Goal: Information Seeking & Learning: Learn about a topic

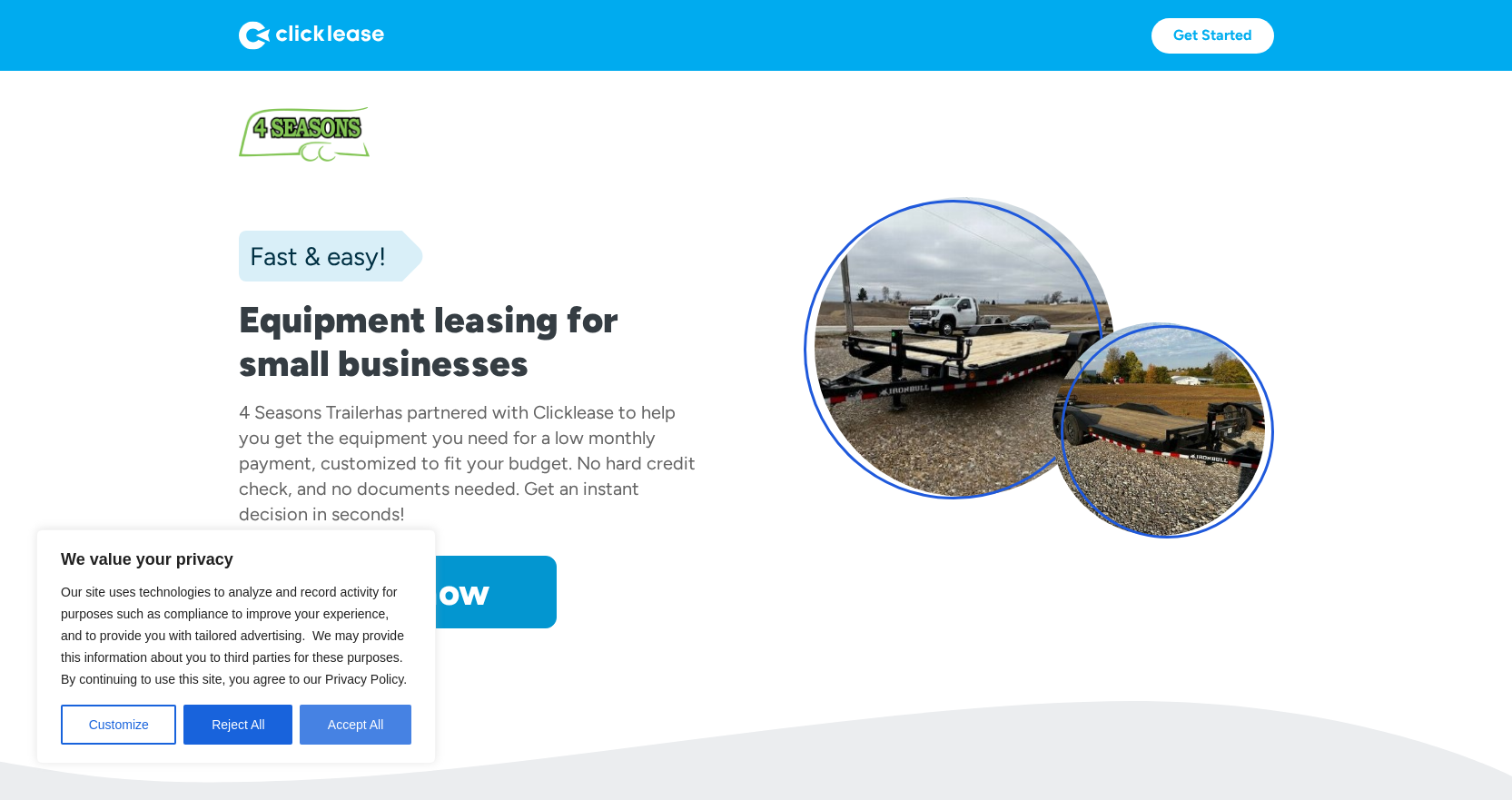
click at [366, 726] on button "Accept All" at bounding box center [355, 725] width 111 height 40
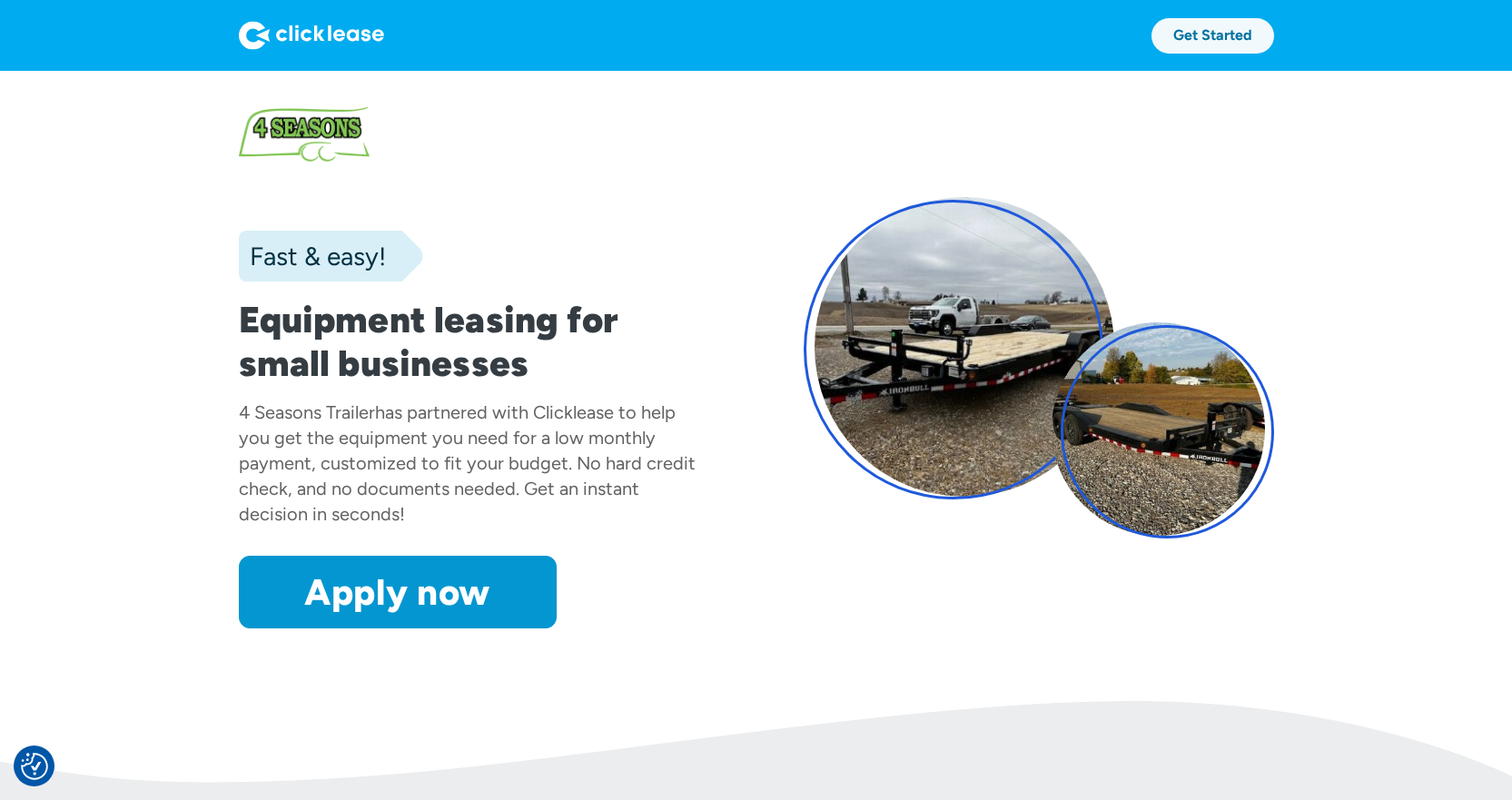
click at [1220, 39] on link "Get Started" at bounding box center [1212, 36] width 122 height 35
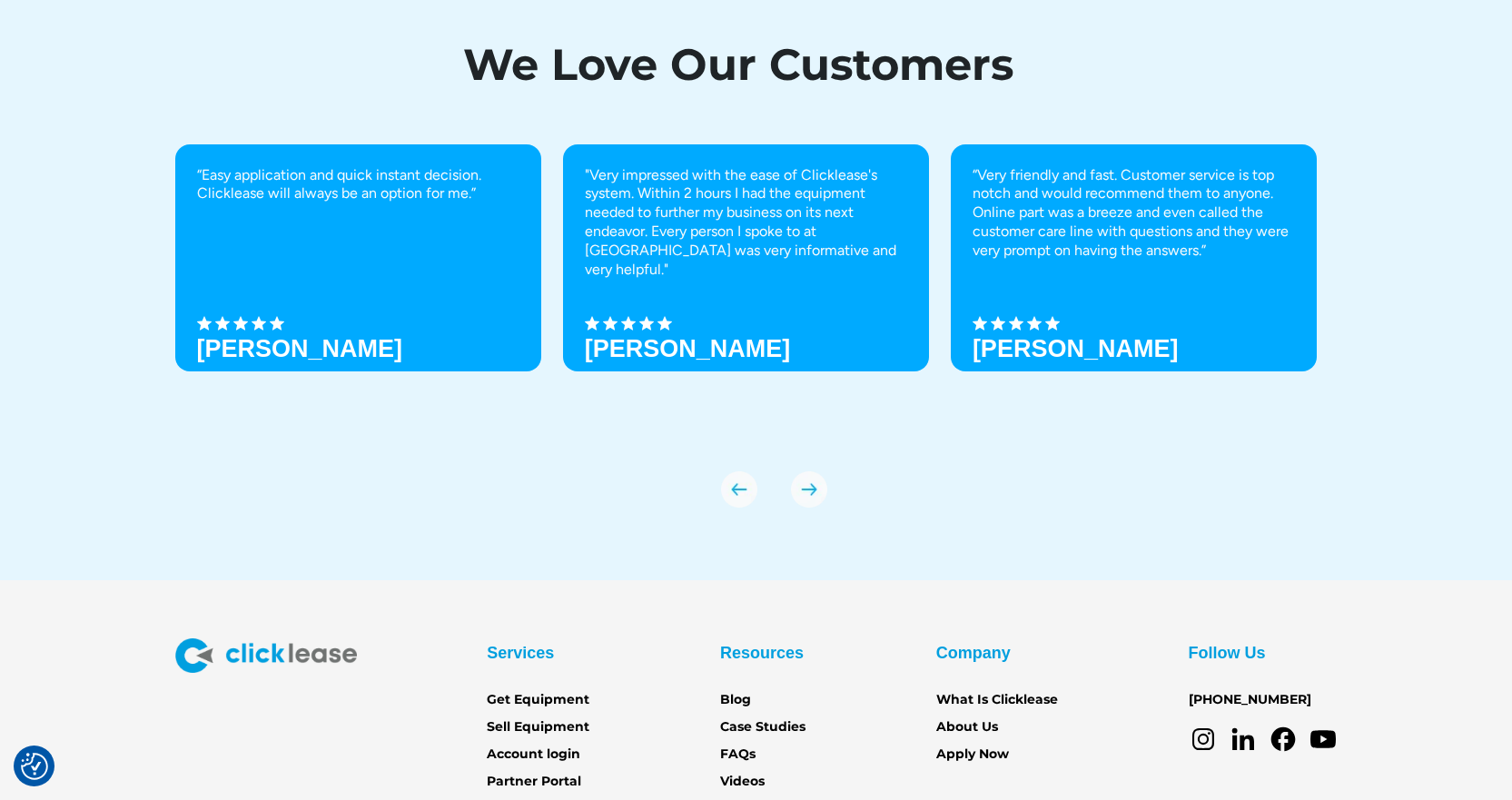
scroll to position [6268, 0]
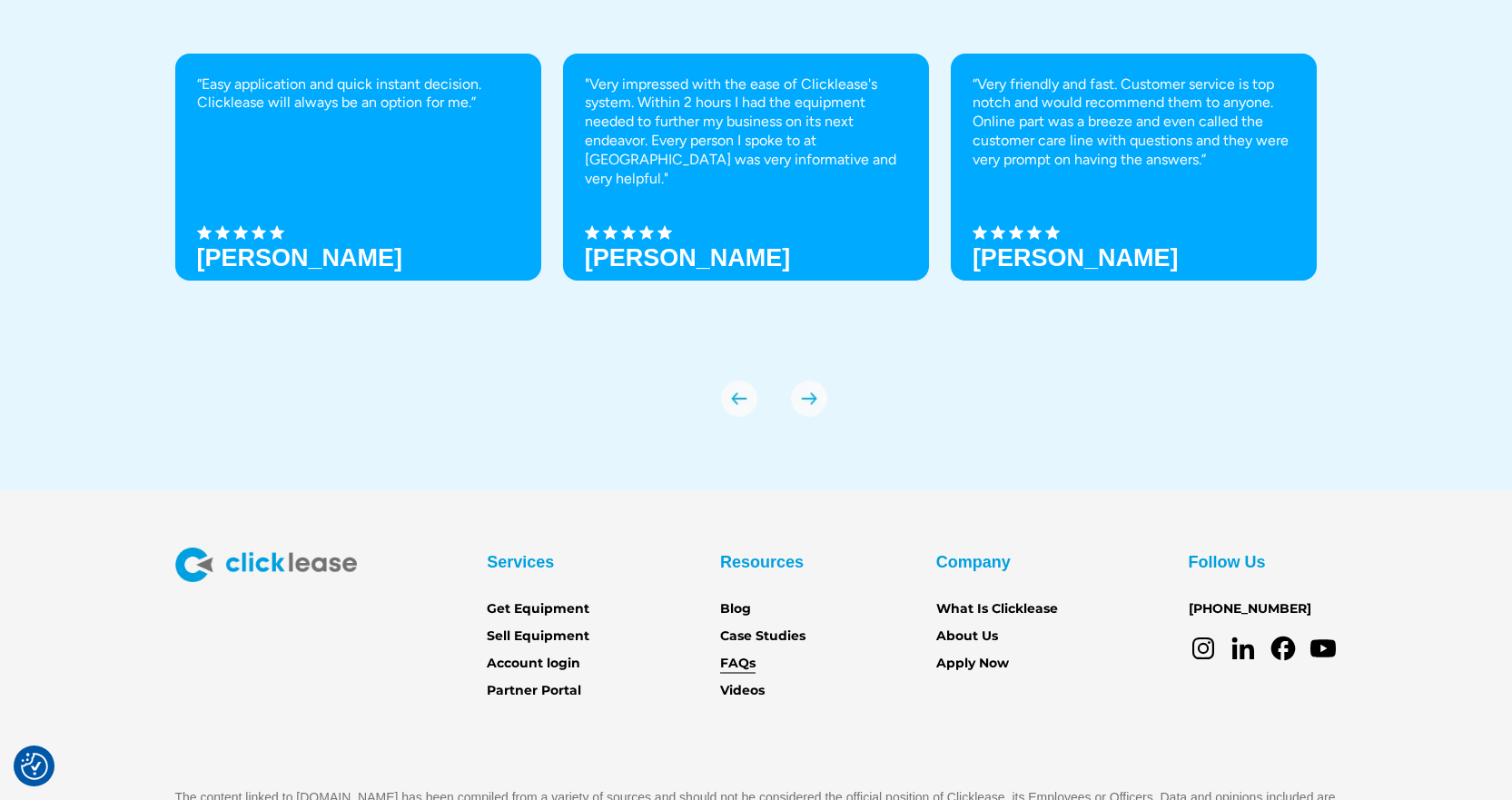
click at [749, 666] on link "FAQs" at bounding box center [738, 665] width 35 height 20
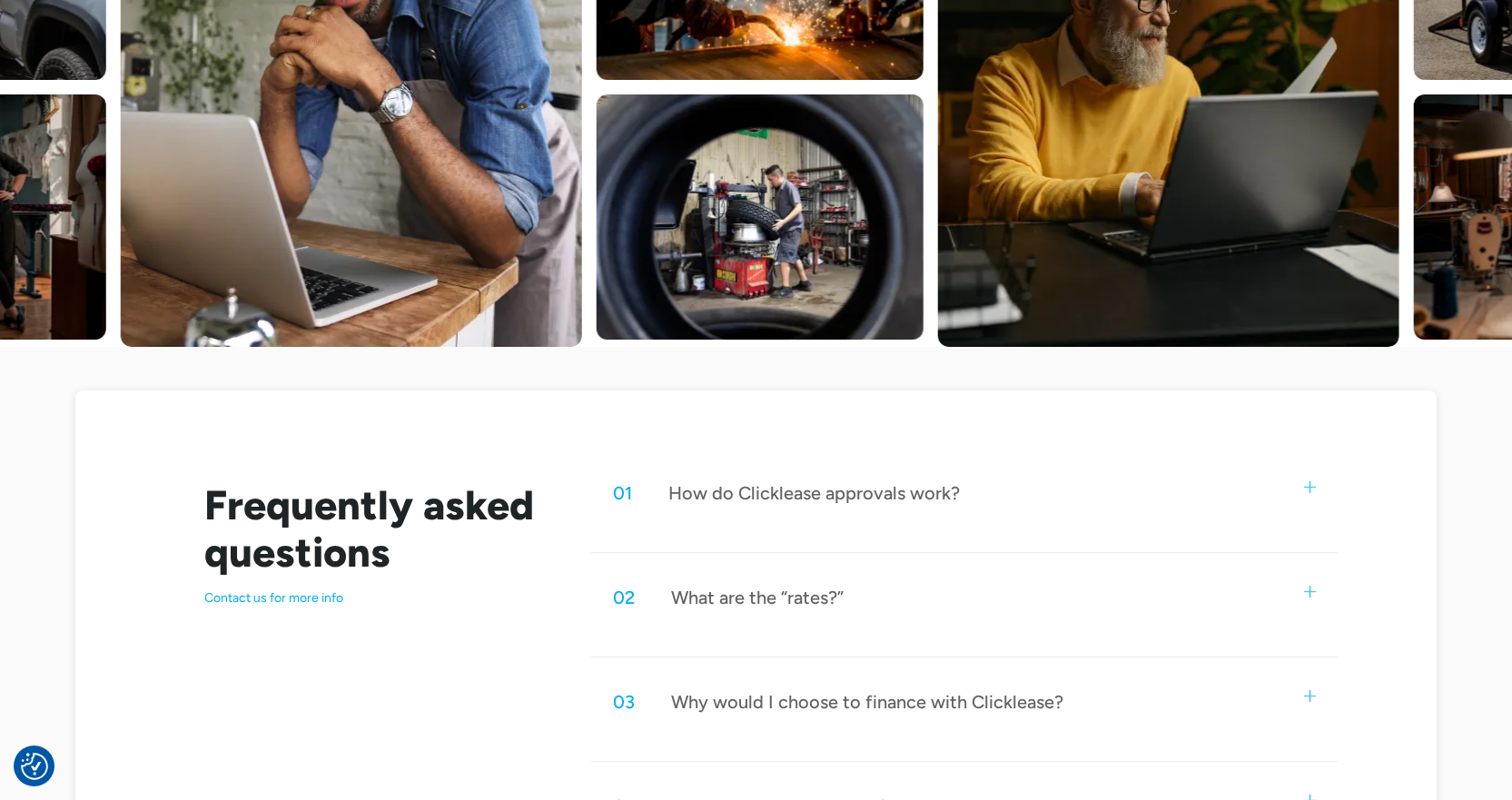
scroll to position [545, 0]
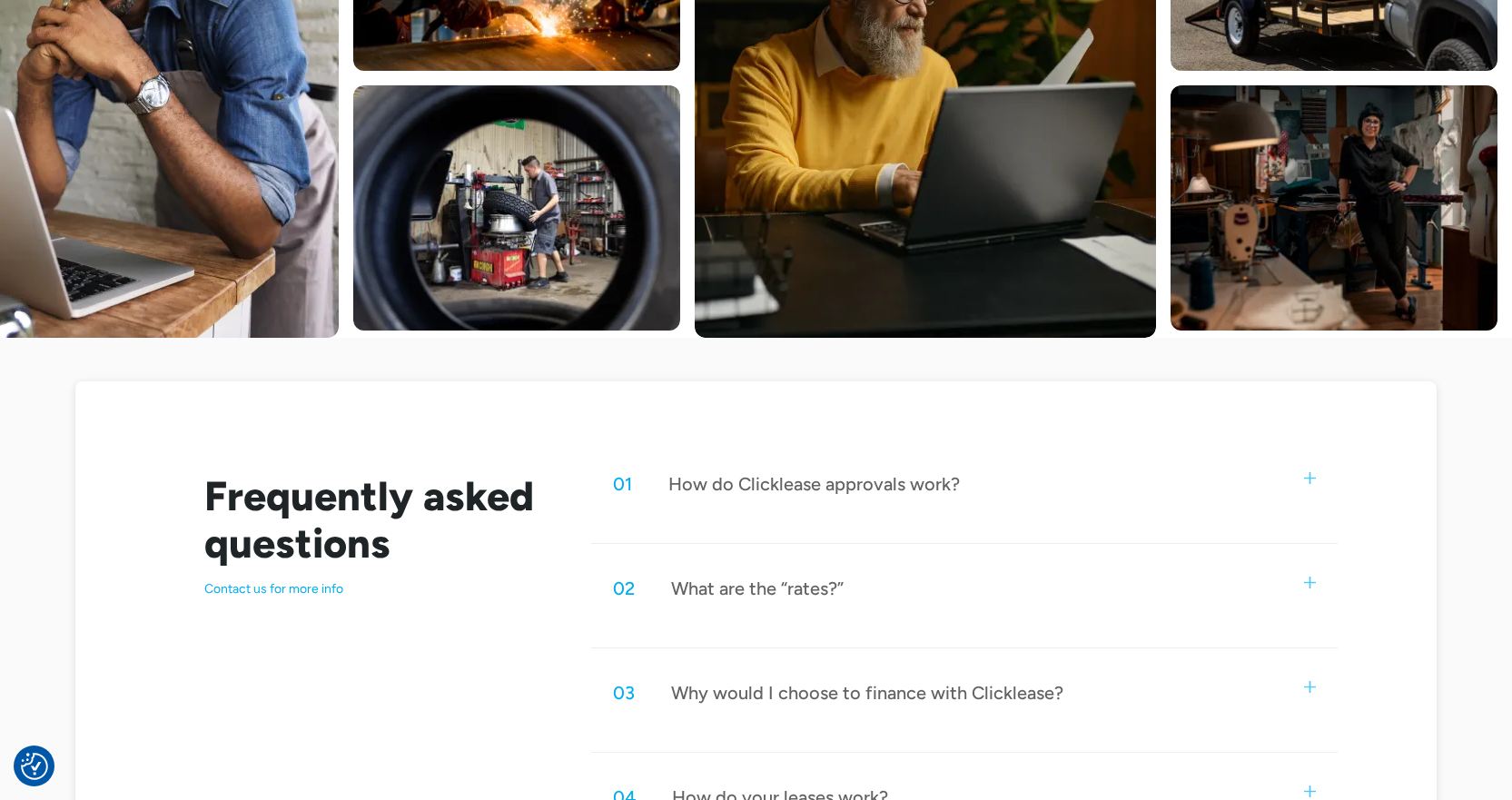
click at [781, 588] on div "What are the “rates?”" at bounding box center [757, 589] width 173 height 24
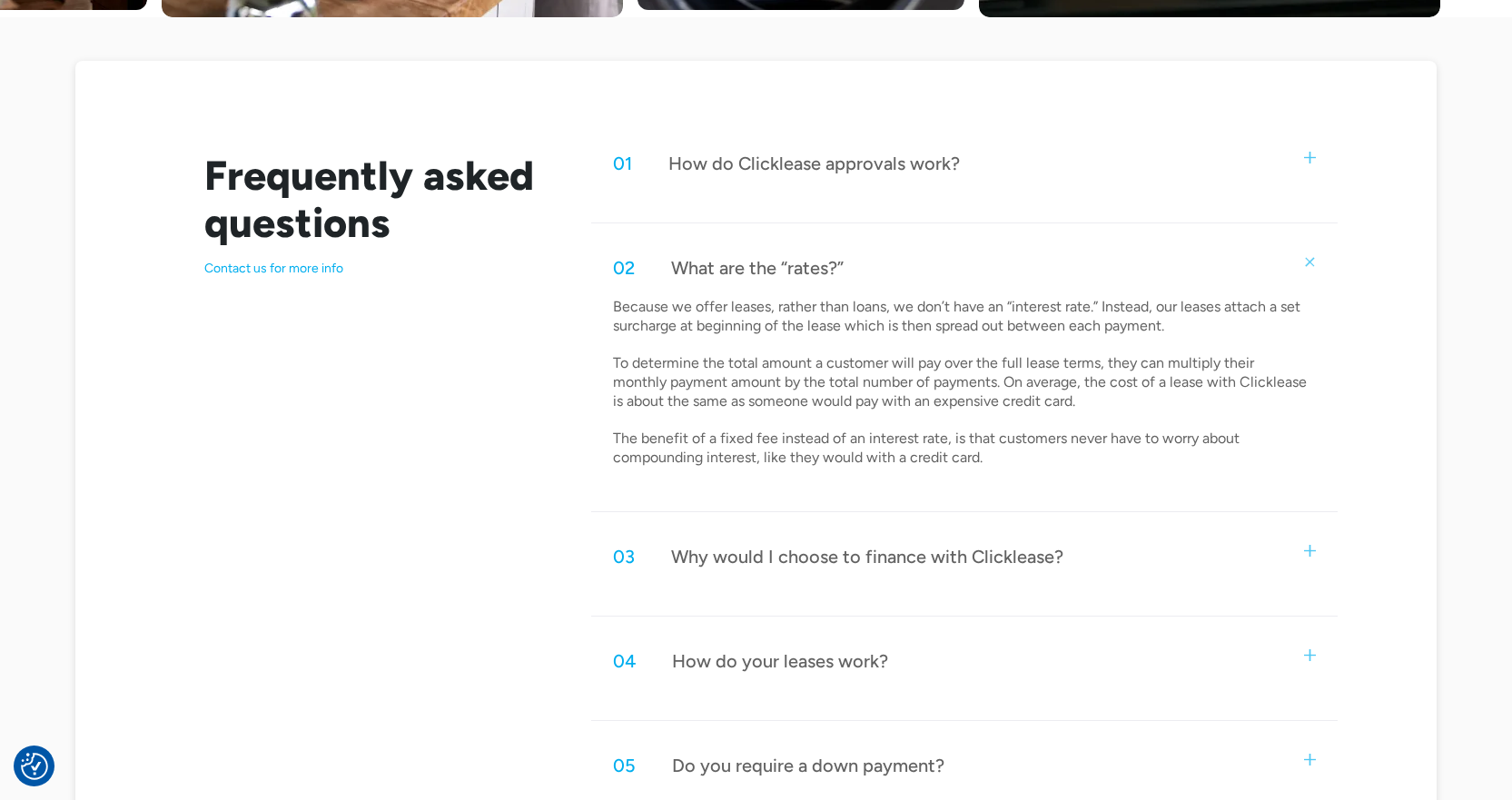
scroll to position [909, 0]
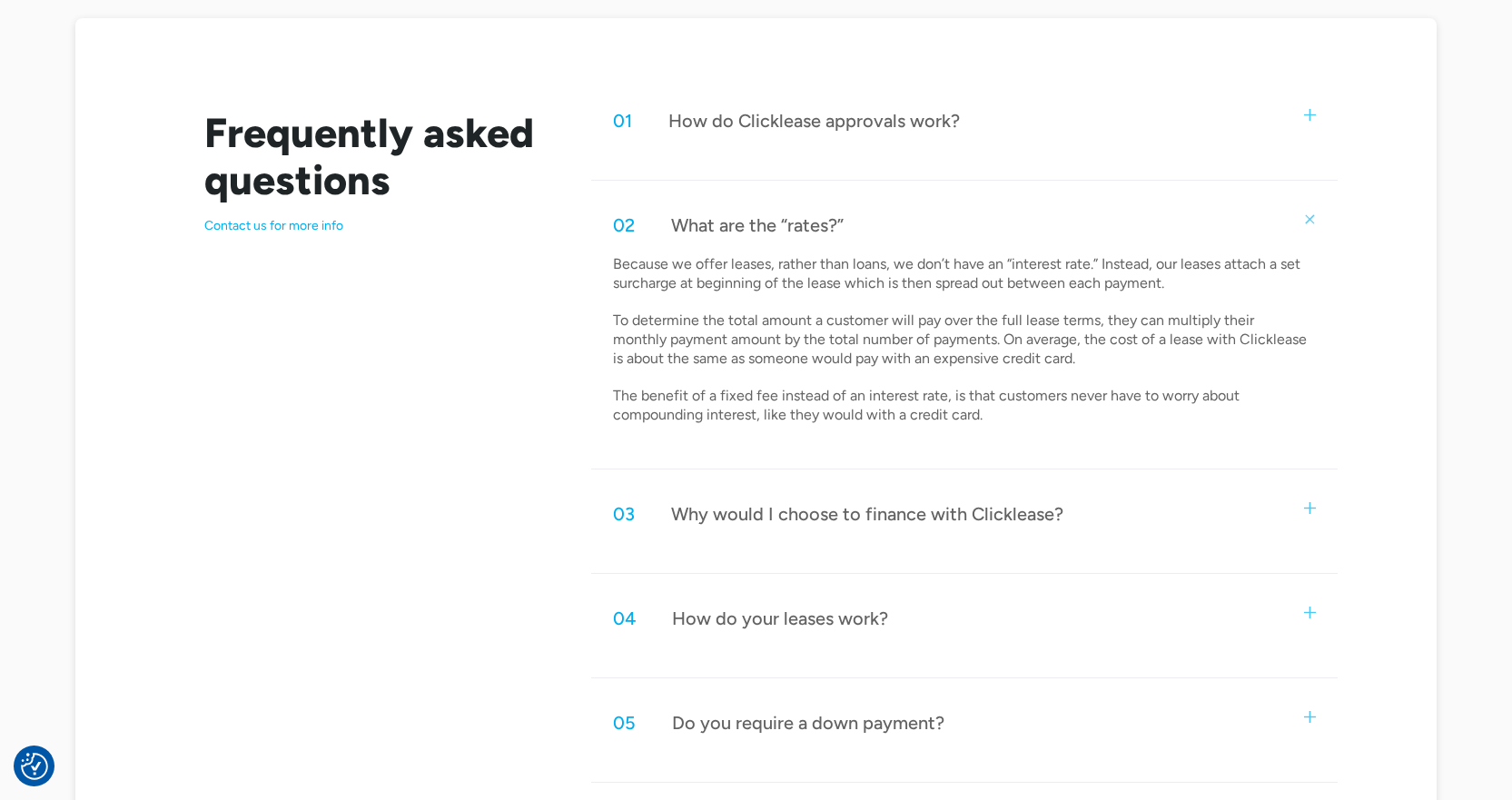
click at [848, 623] on div "How do your leases work?" at bounding box center [779, 619] width 216 height 24
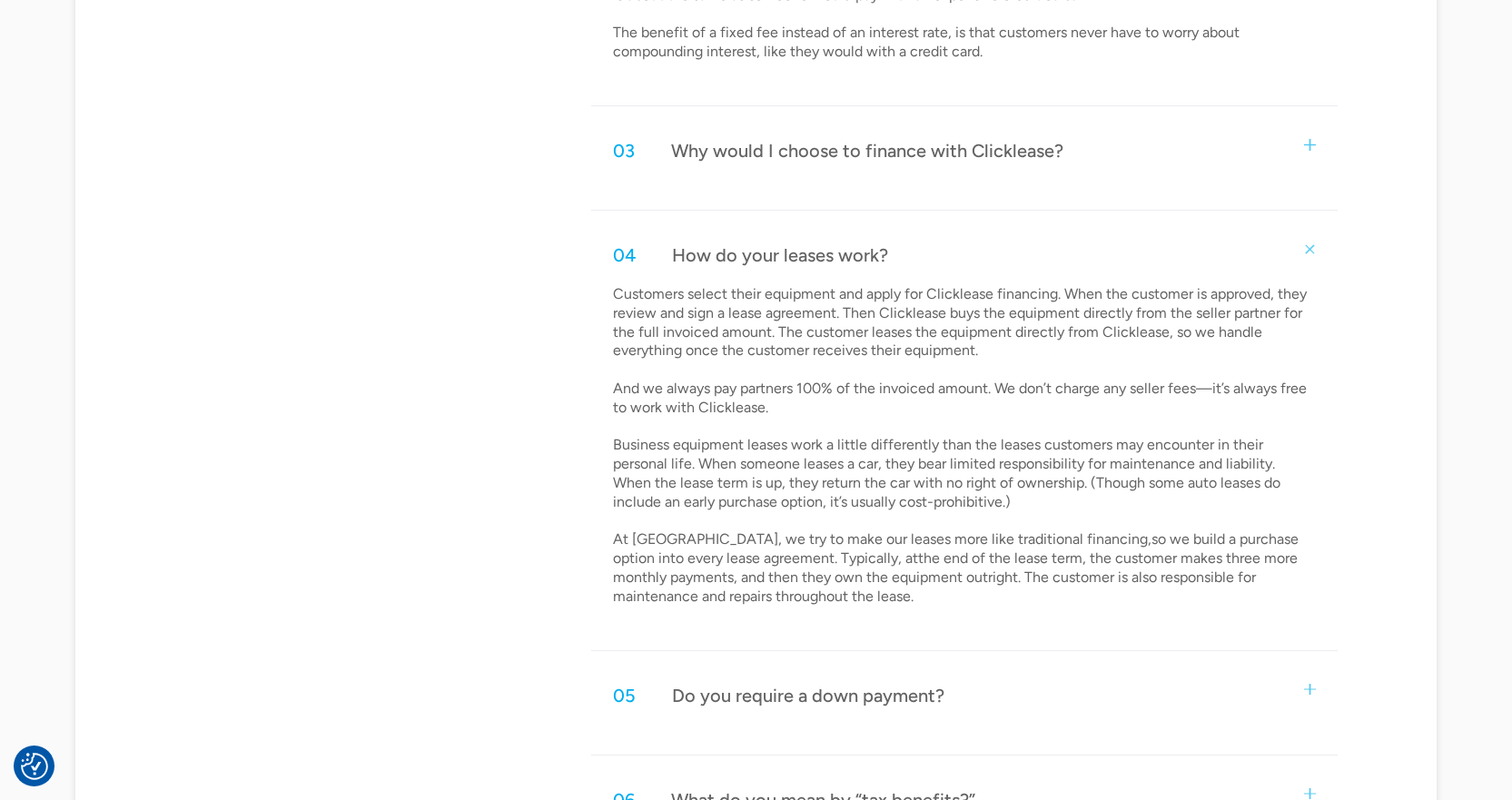
scroll to position [1362, 0]
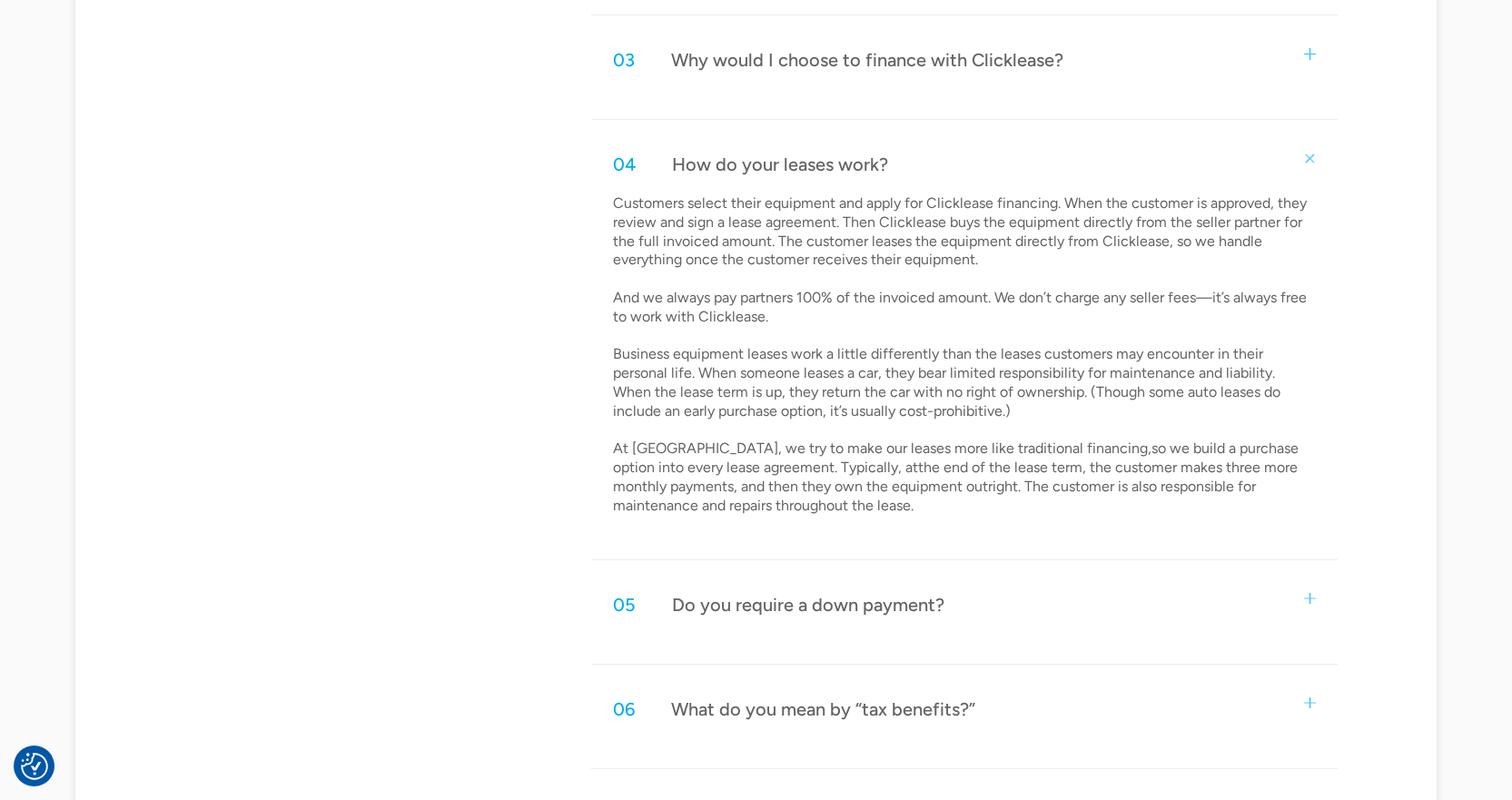
click at [714, 612] on div "Do you require a down payment?" at bounding box center [808, 605] width 272 height 24
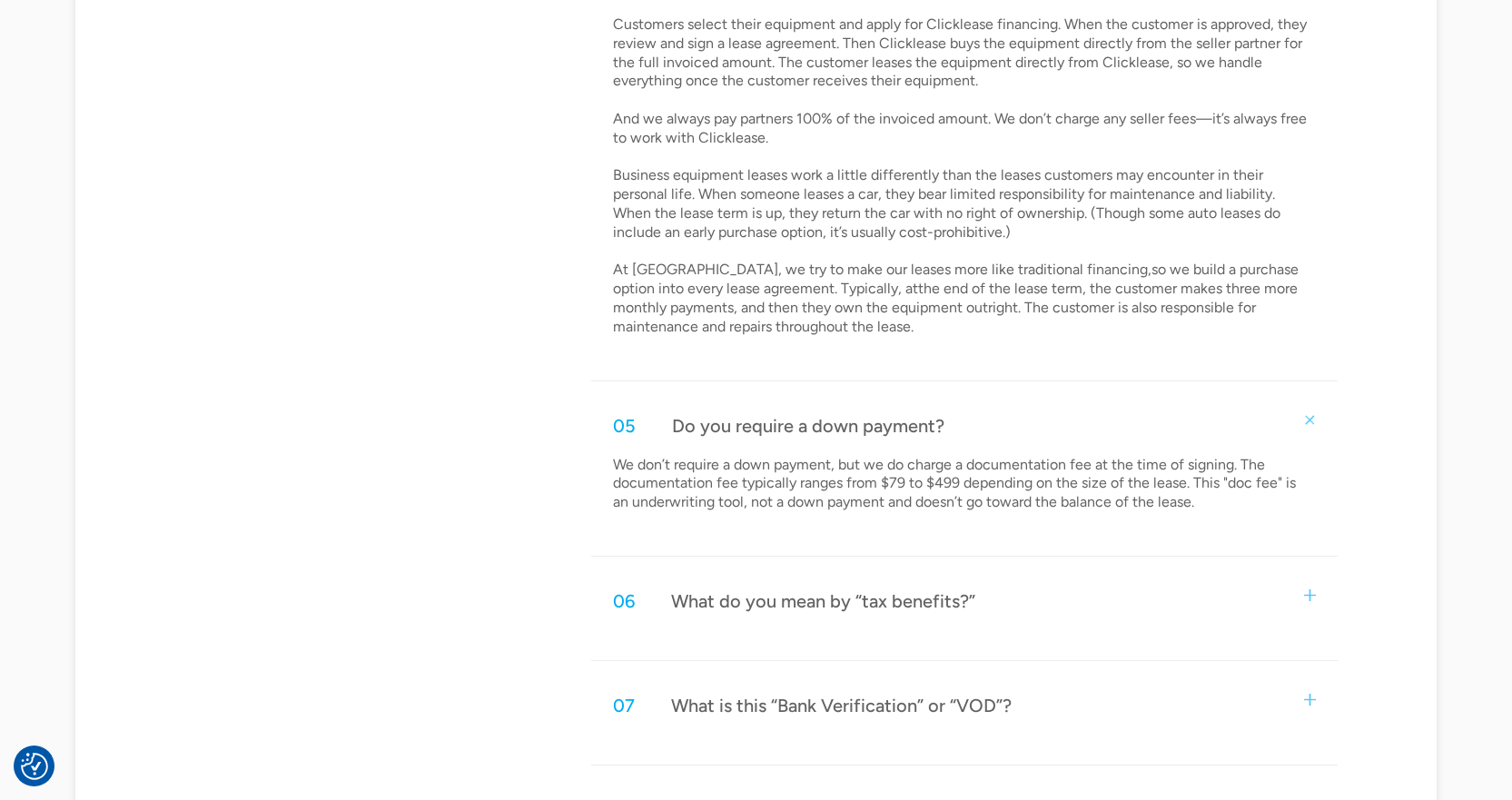
scroll to position [1545, 0]
click at [793, 597] on div "What do you mean by “tax benefits?”" at bounding box center [823, 599] width 305 height 24
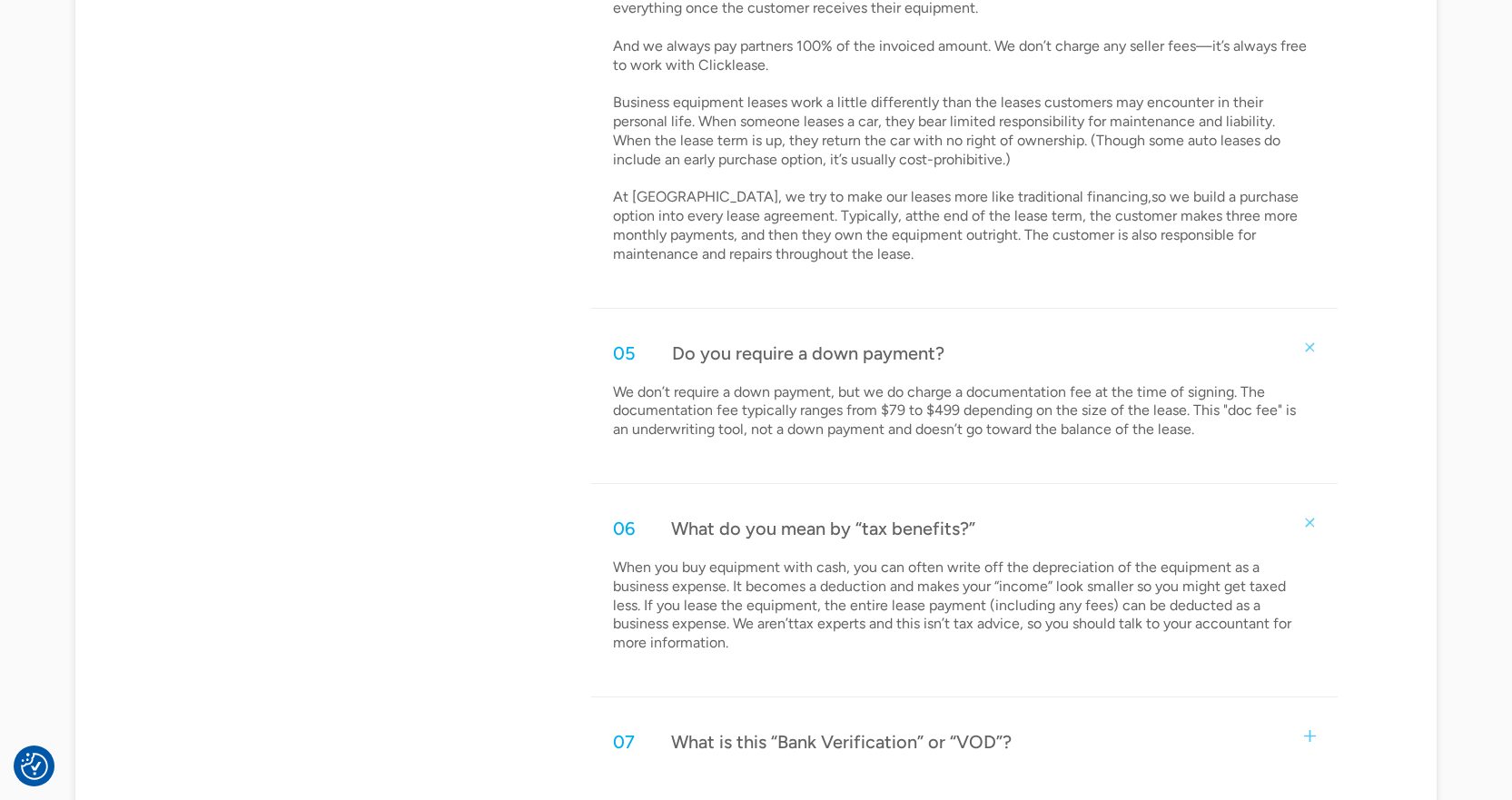
scroll to position [1817, 0]
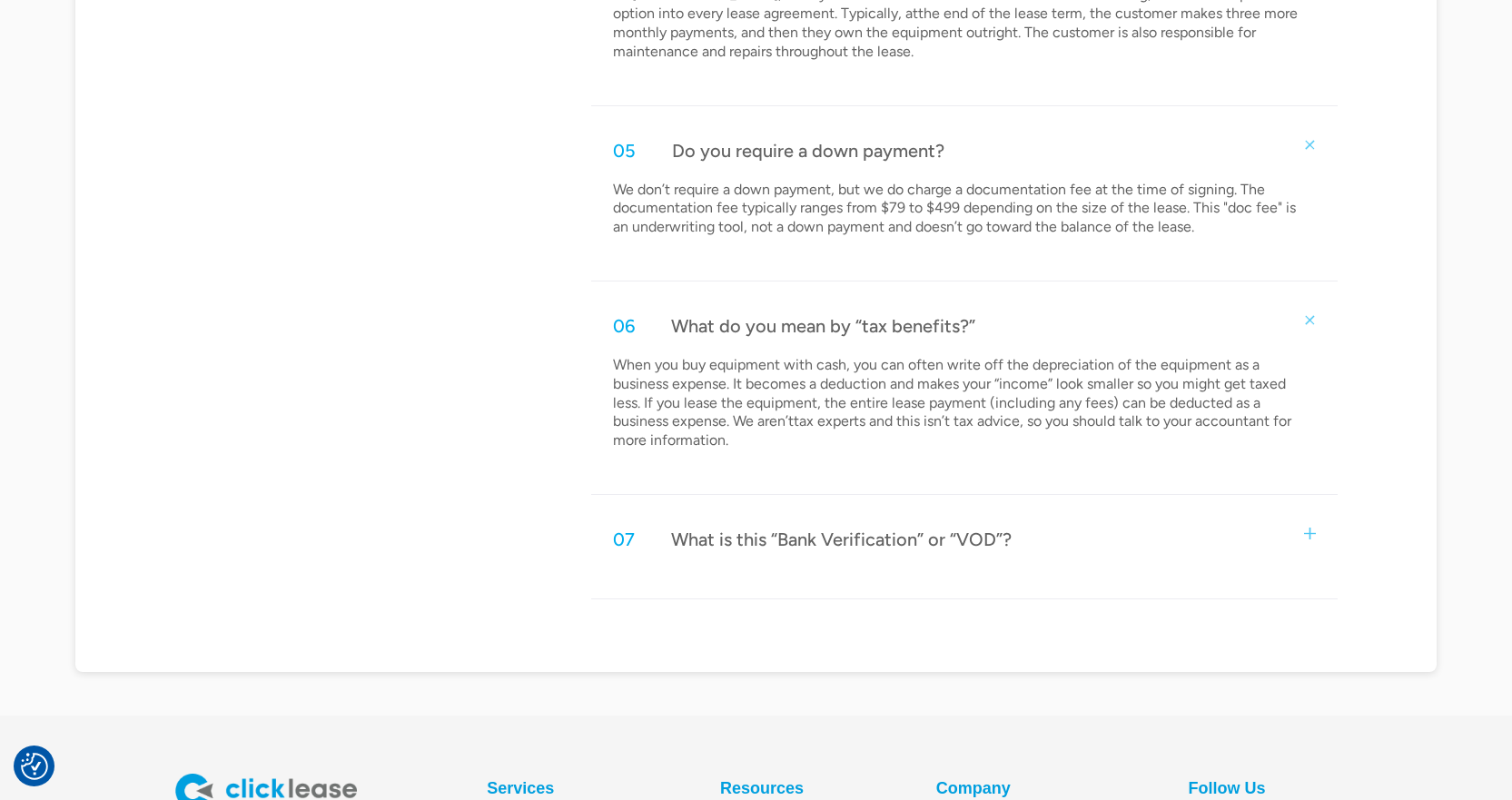
click at [864, 540] on div "What is this “Bank Verification” or “VOD”?" at bounding box center [841, 539] width 340 height 24
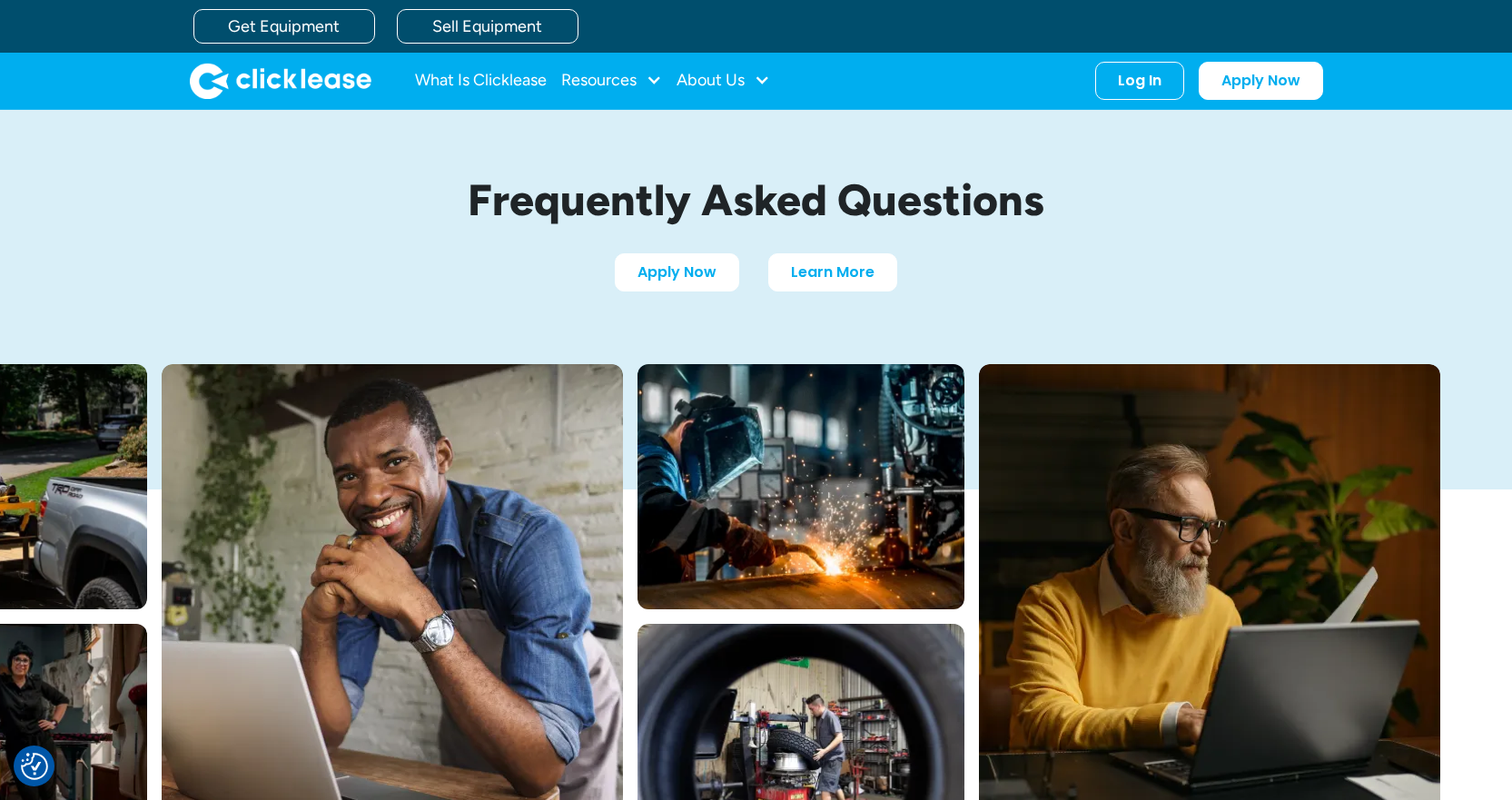
scroll to position [0, 0]
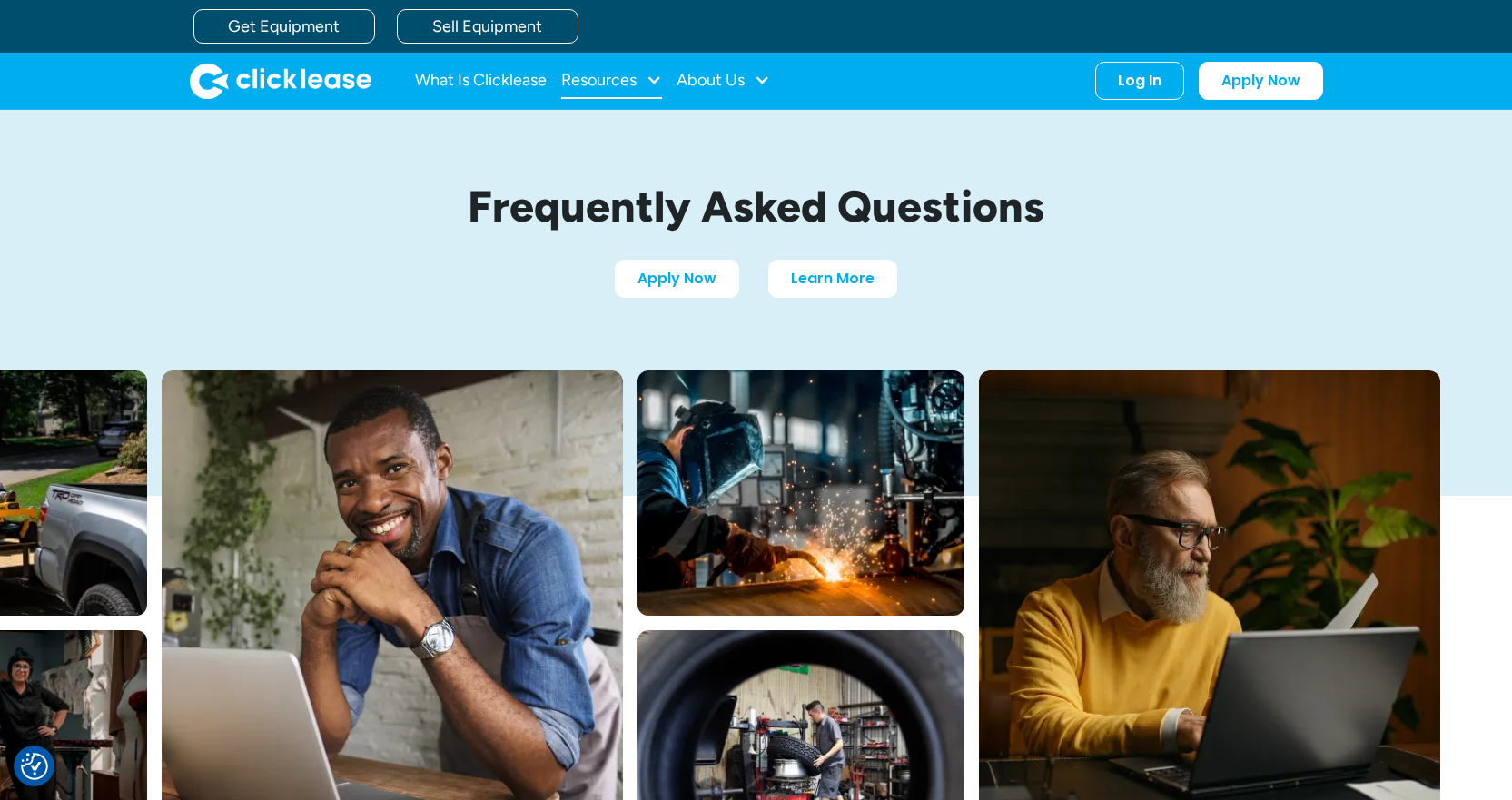
click at [605, 80] on div "Resources" at bounding box center [599, 80] width 75 height 0
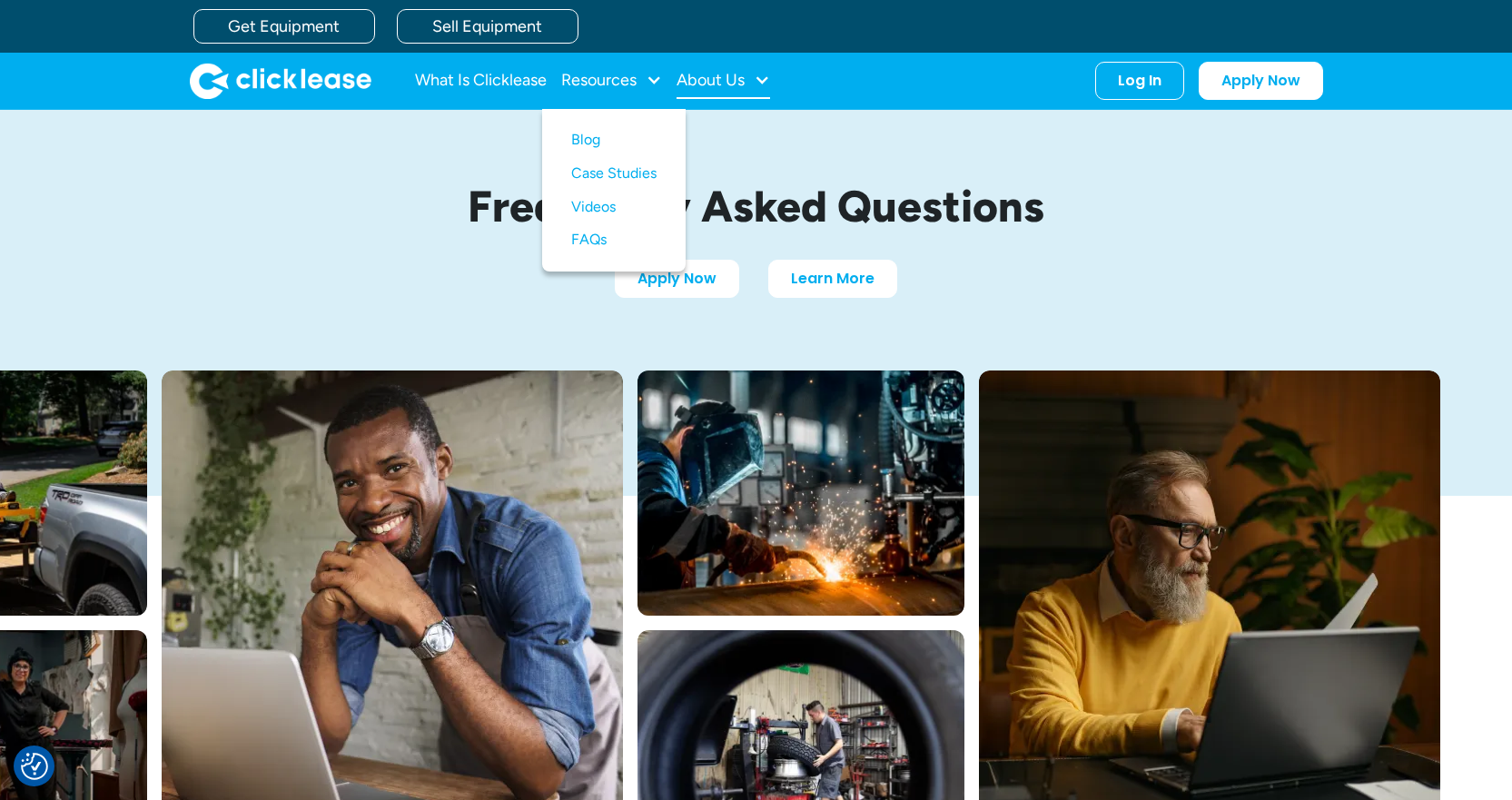
click at [702, 80] on div "About Us" at bounding box center [710, 80] width 68 height 0
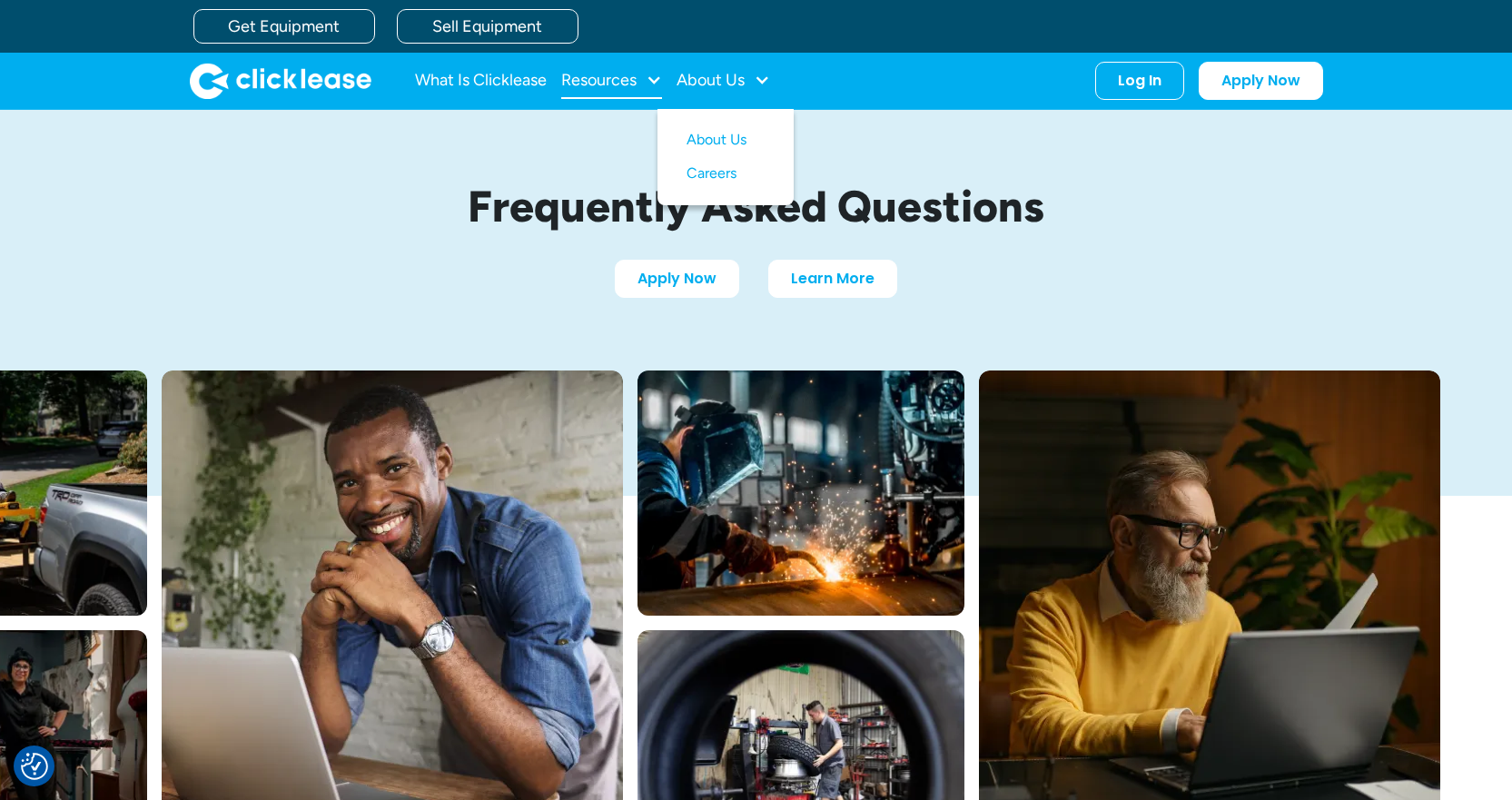
click at [615, 80] on div "Resources" at bounding box center [599, 80] width 75 height 0
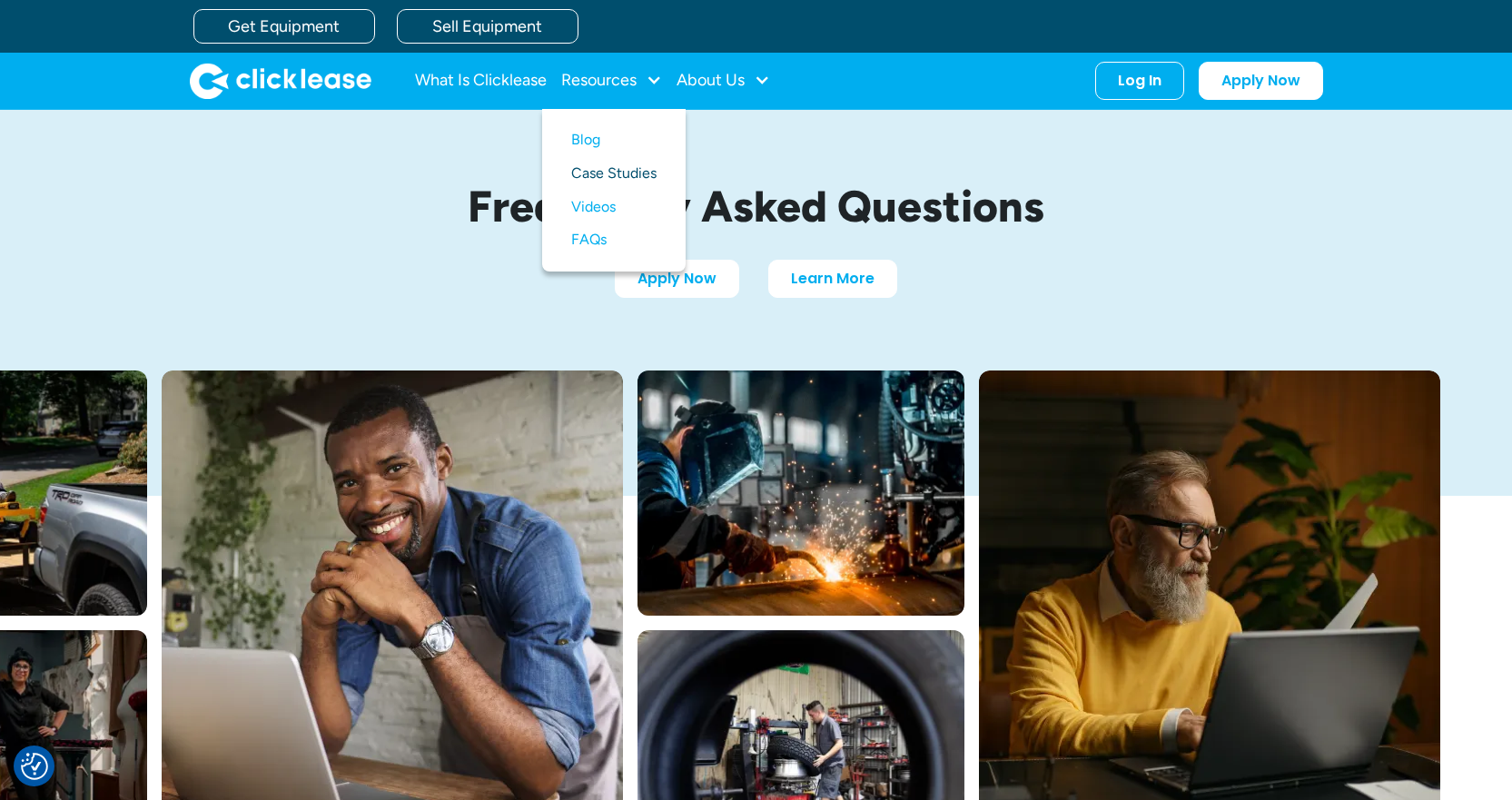
click at [600, 175] on link "Case Studies" at bounding box center [614, 174] width 86 height 34
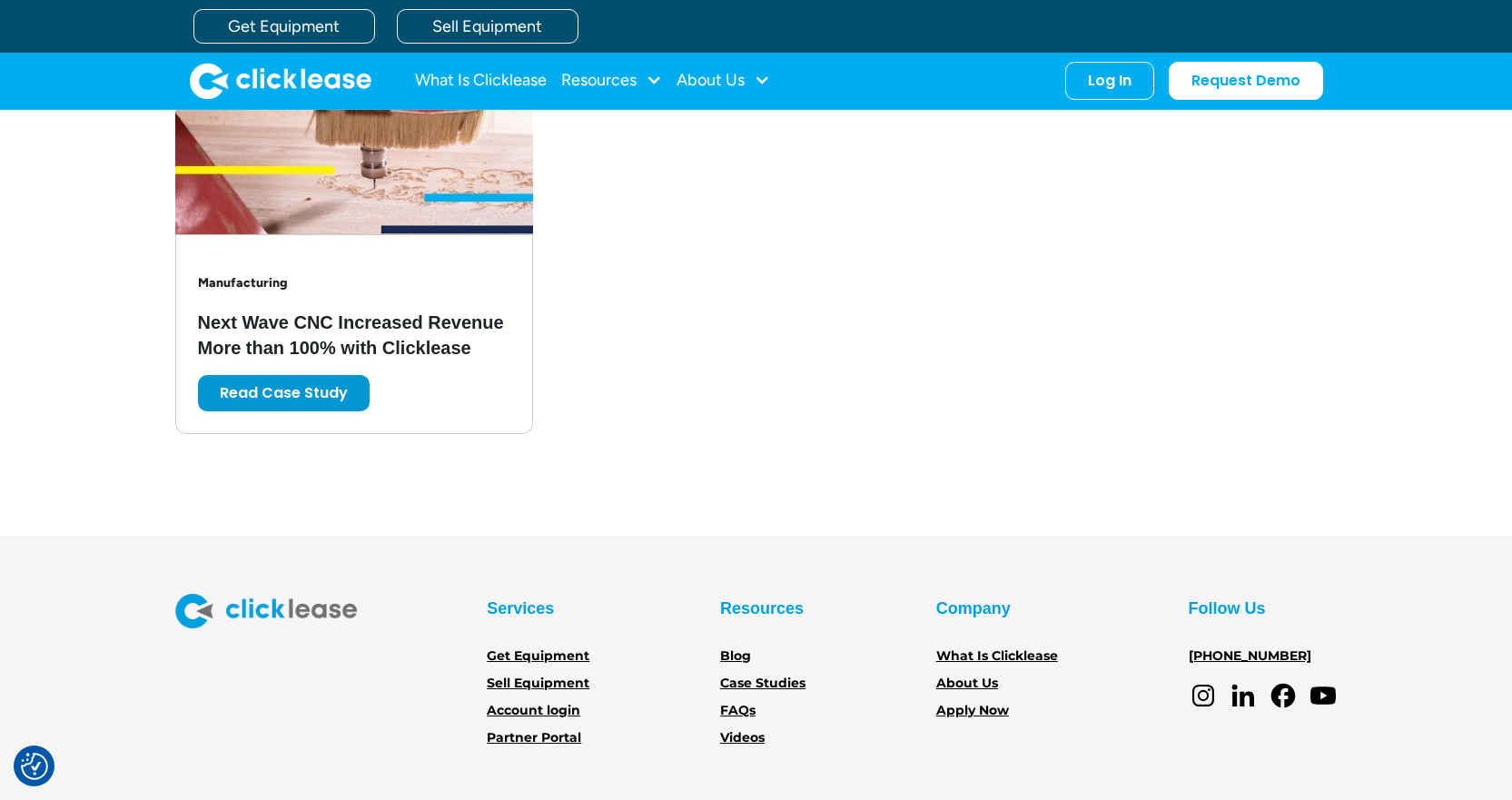
scroll to position [3725, 0]
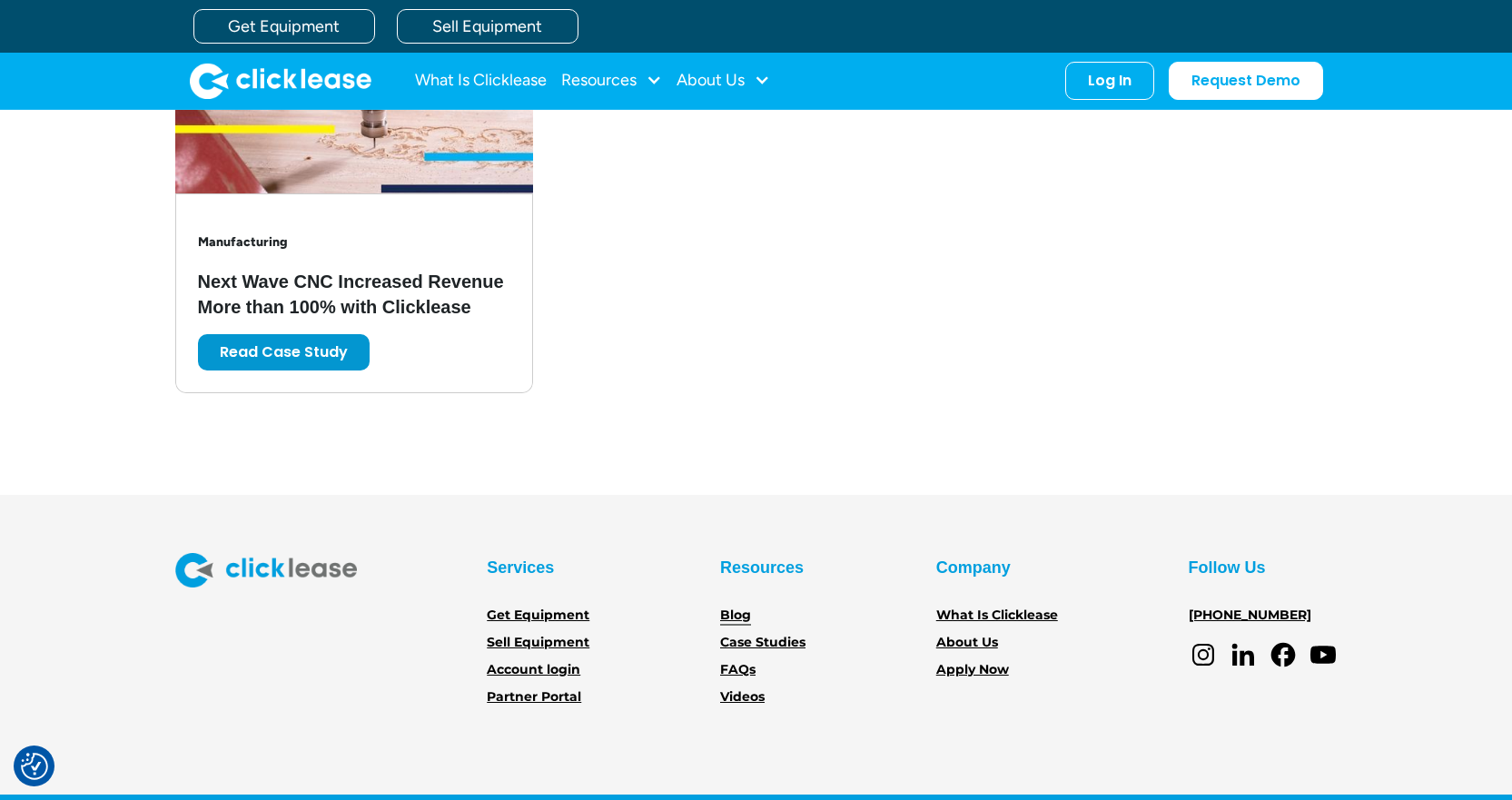
click at [738, 617] on link "Blog" at bounding box center [736, 616] width 31 height 20
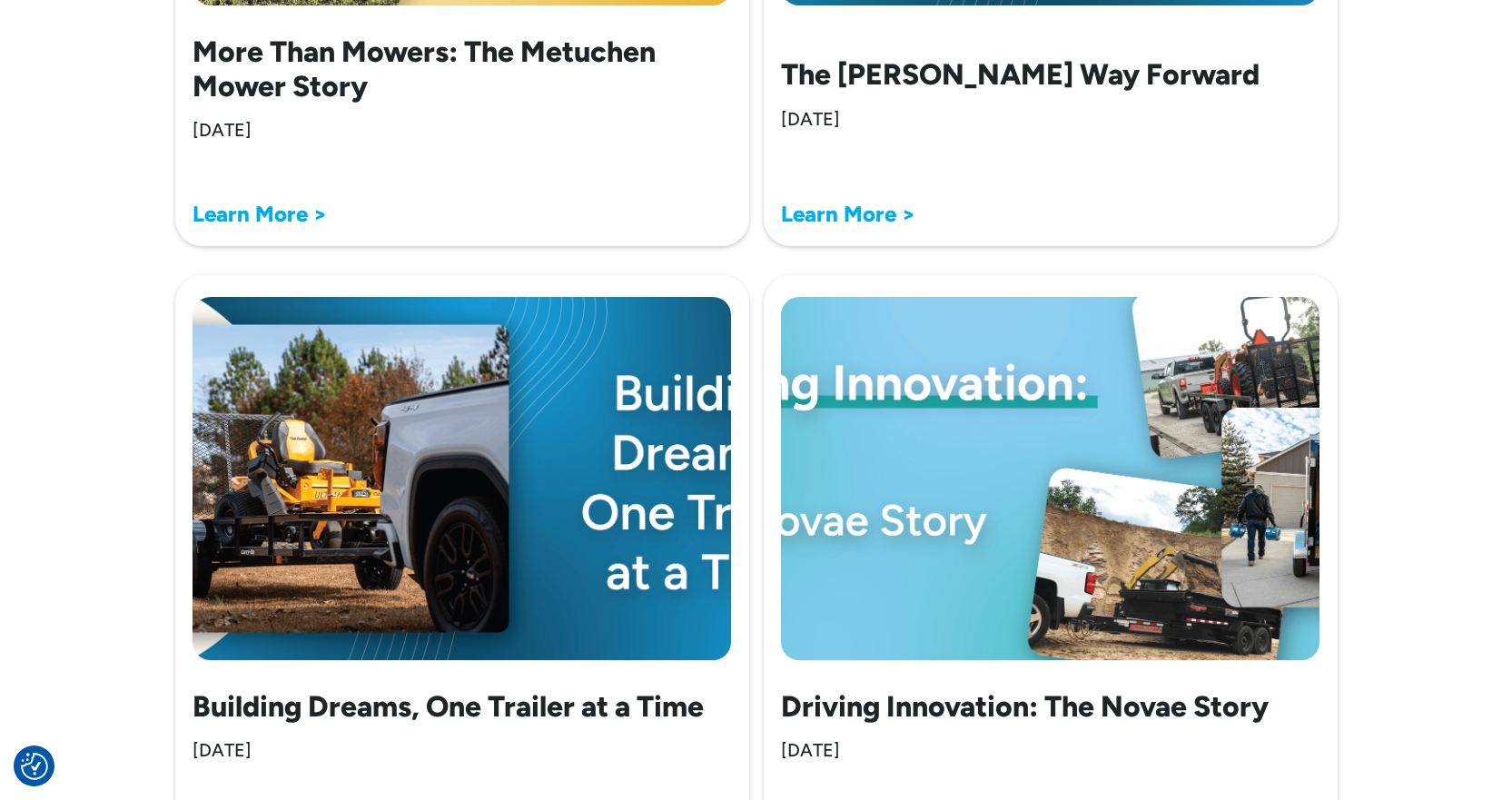
scroll to position [1272, 0]
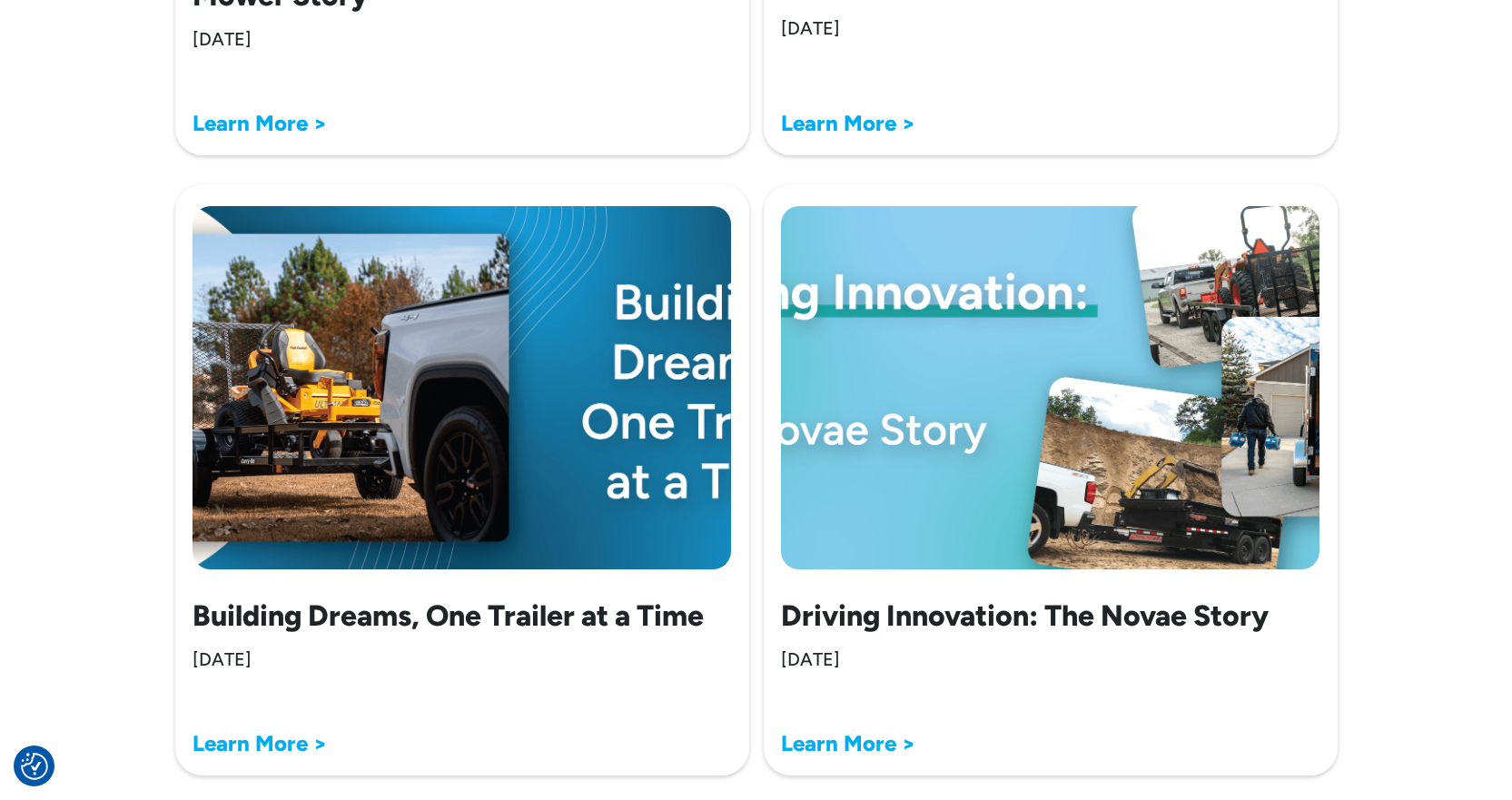
click at [236, 748] on strong "Learn More >" at bounding box center [260, 743] width 134 height 27
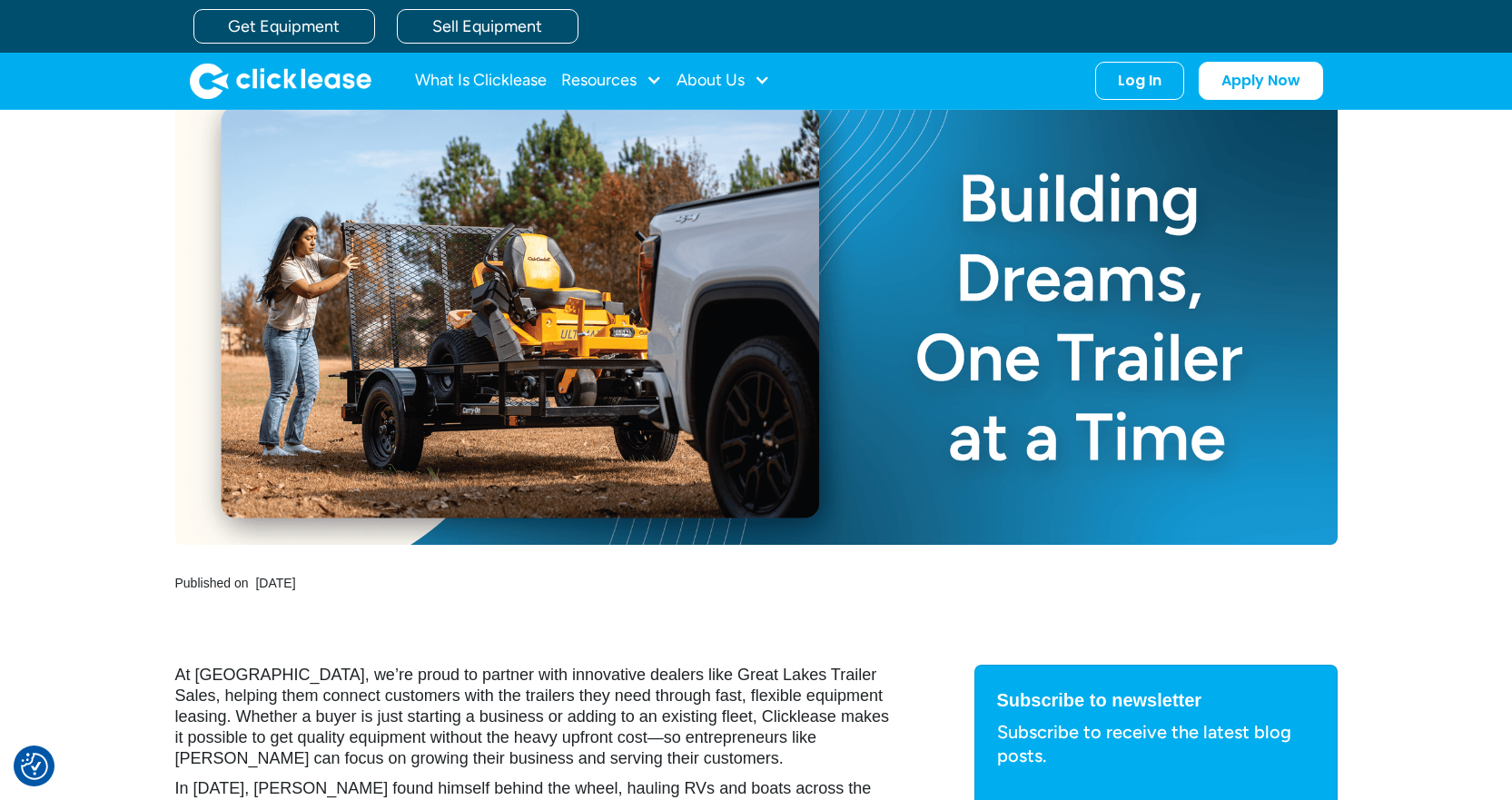
scroll to position [272, 0]
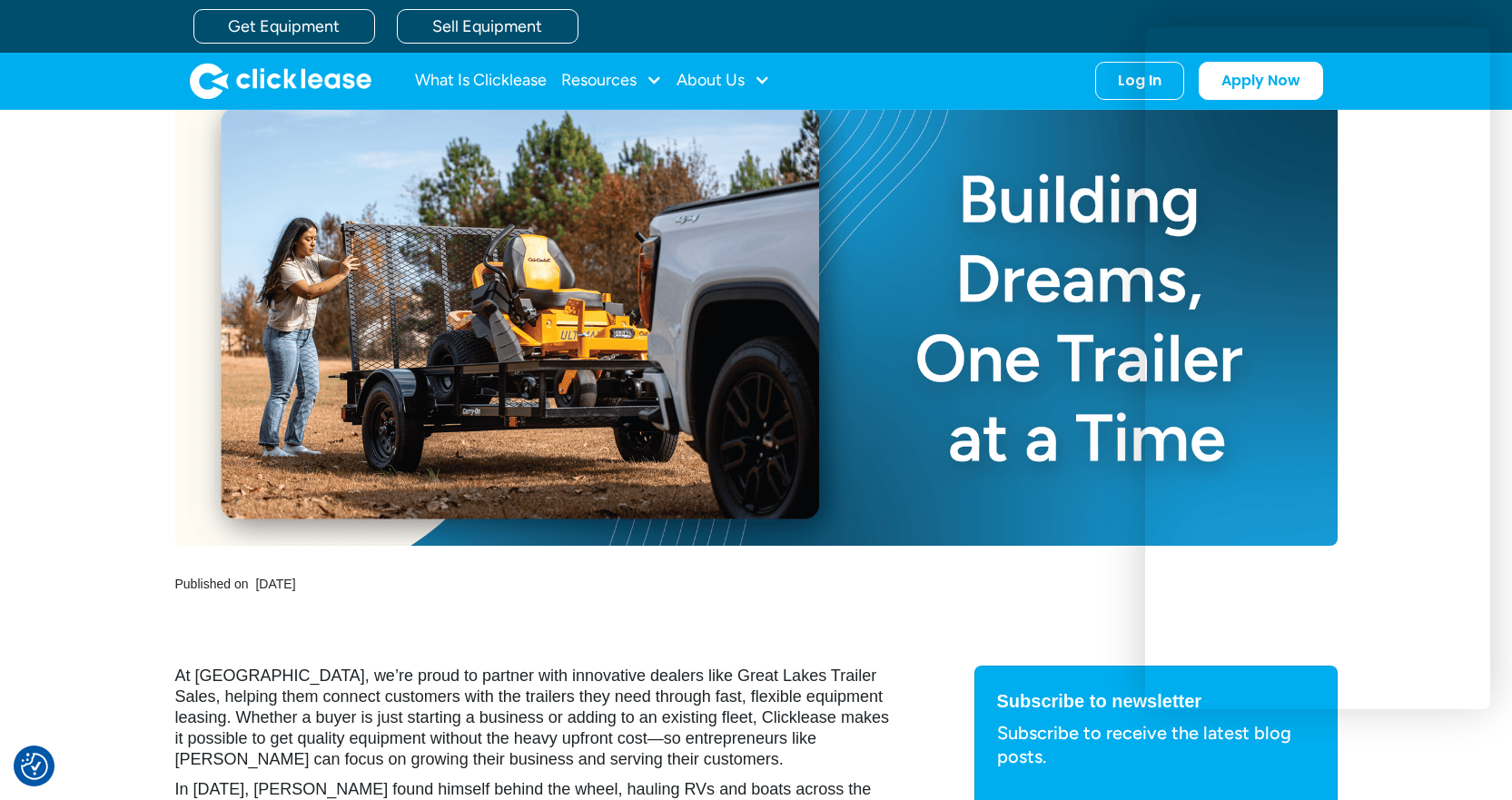
click at [1061, 601] on div "All Posts Building Dreams, One Trailer at a Time Published on September 8, 2025" at bounding box center [756, 251] width 1162 height 829
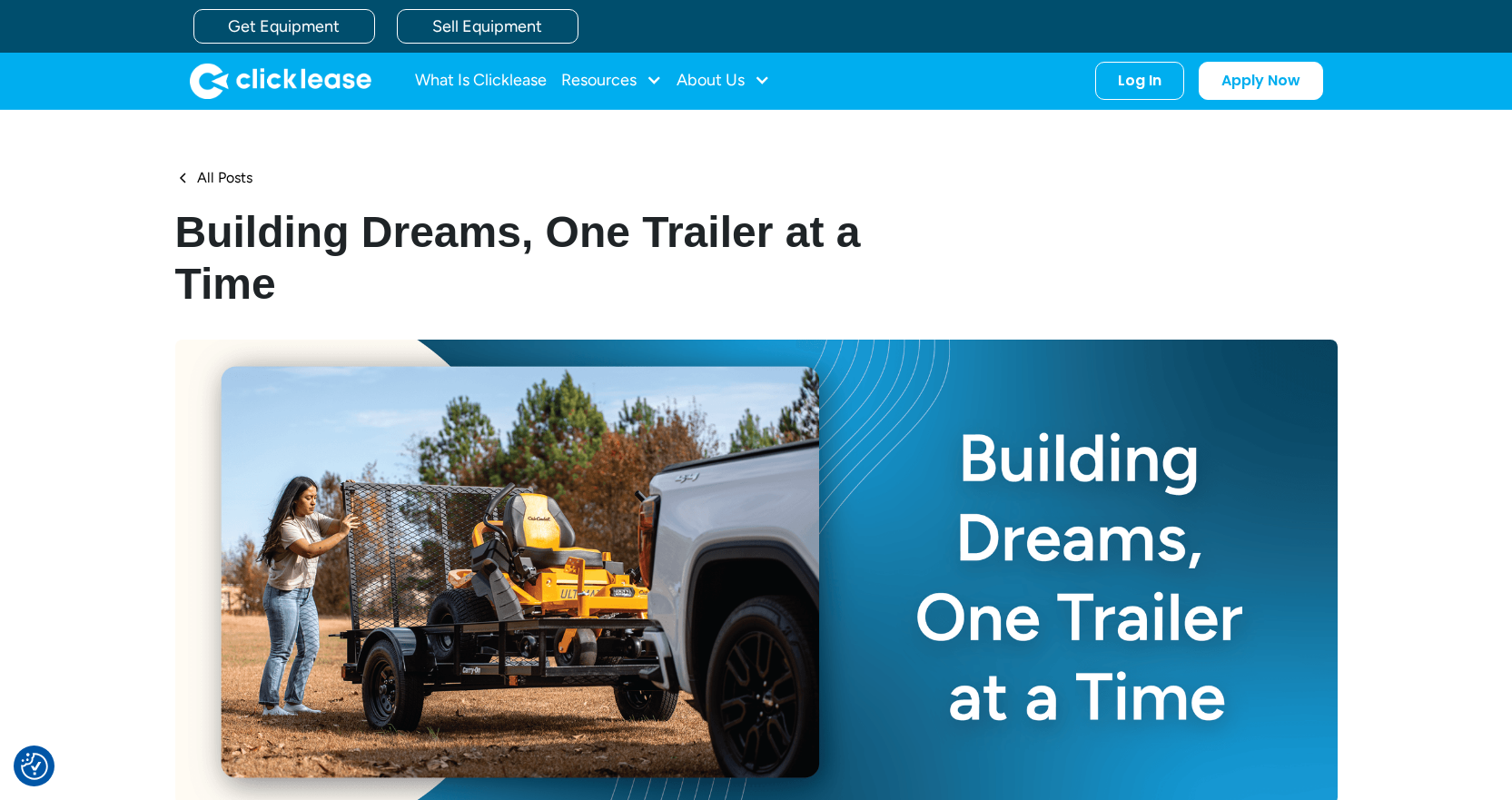
scroll to position [0, 0]
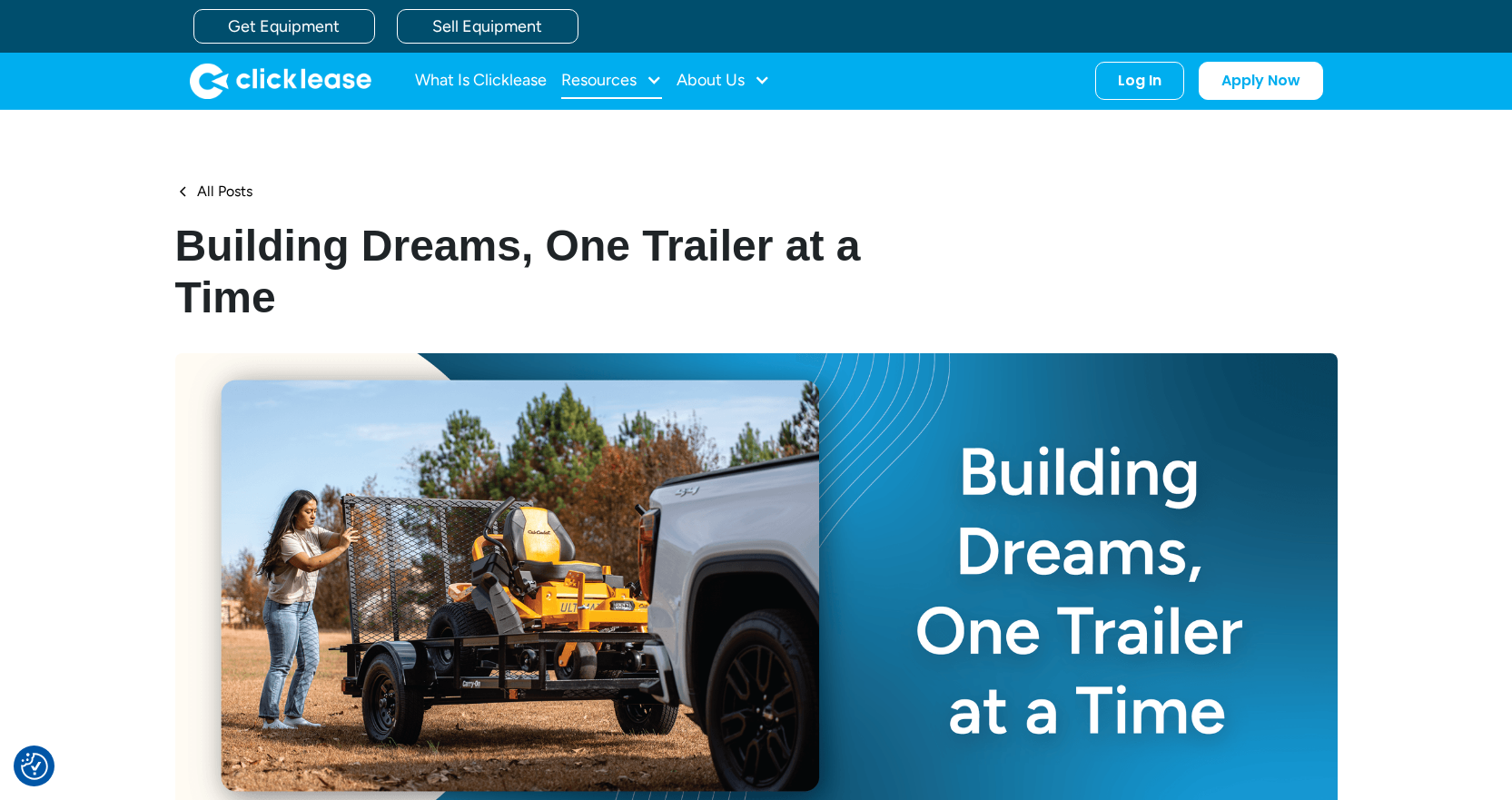
click at [607, 80] on div "Resources" at bounding box center [599, 80] width 75 height 0
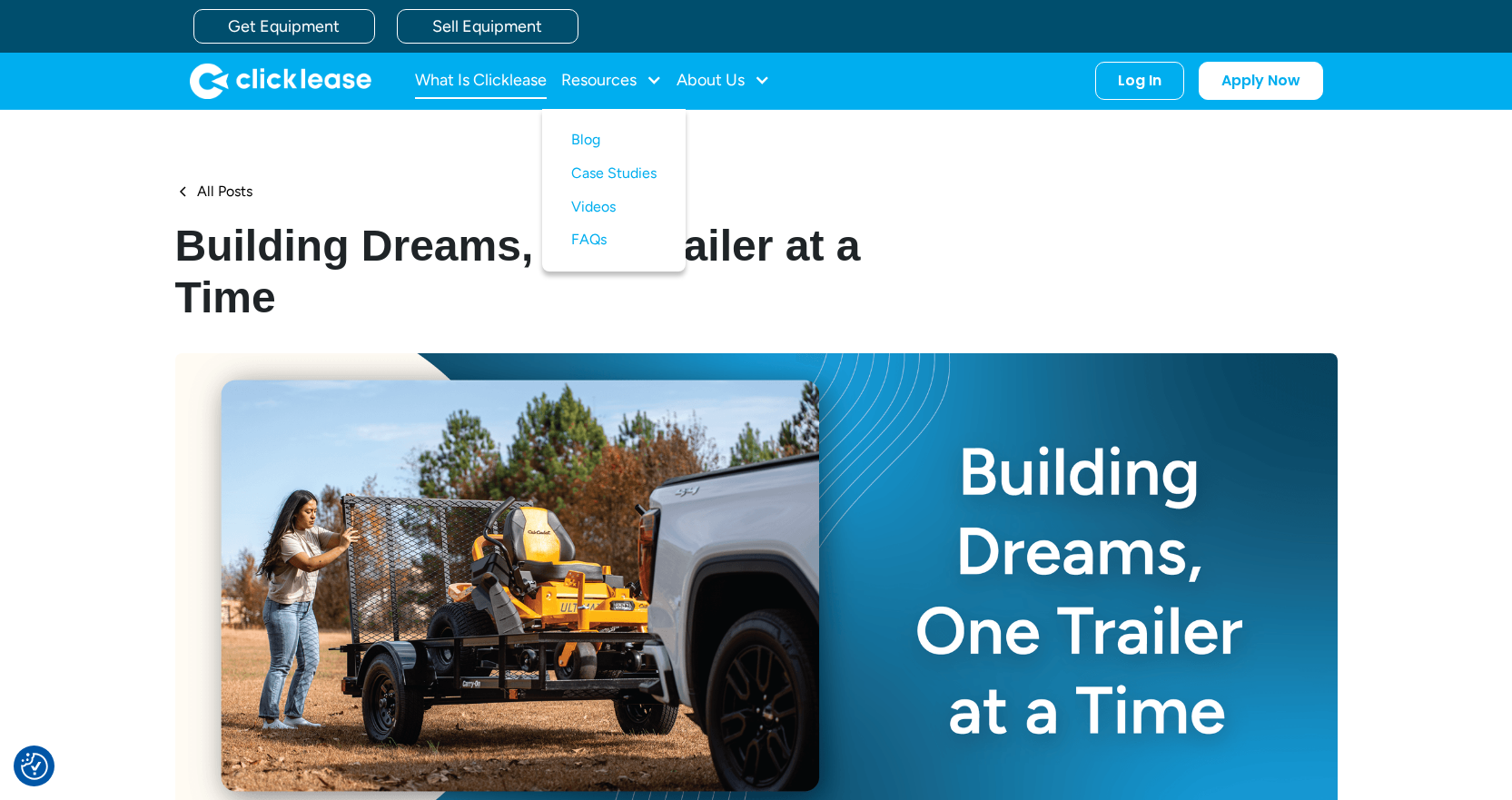
click at [479, 82] on link "What Is Clicklease" at bounding box center [480, 80] width 132 height 36
